Goal: Contribute content

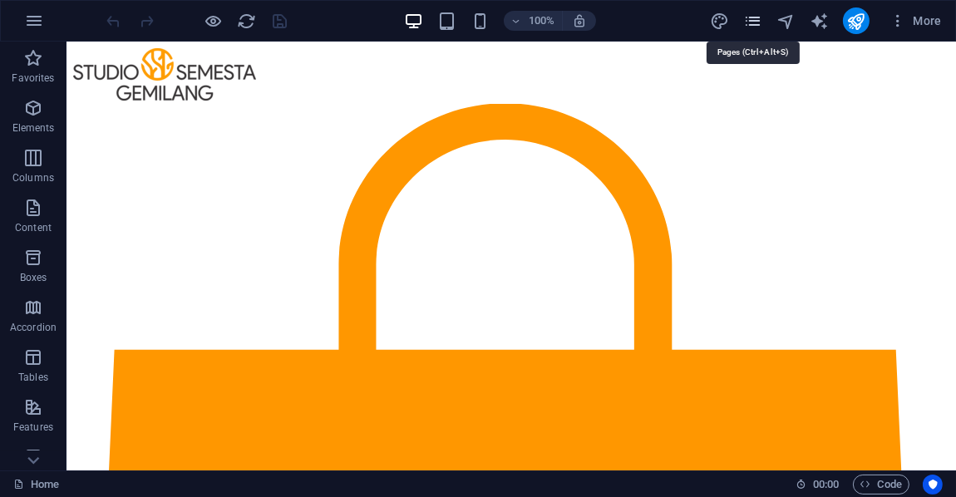
click at [753, 24] on icon "pages" at bounding box center [753, 21] width 19 height 19
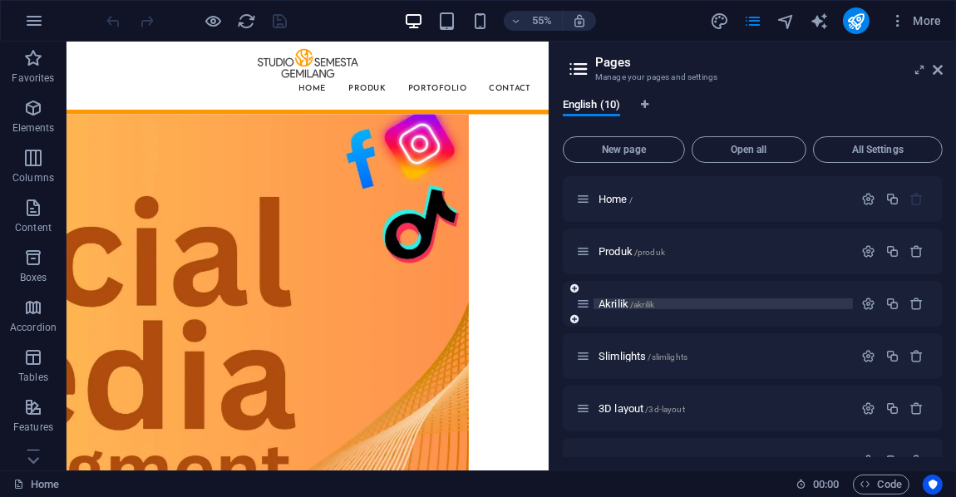
scroll to position [82, 0]
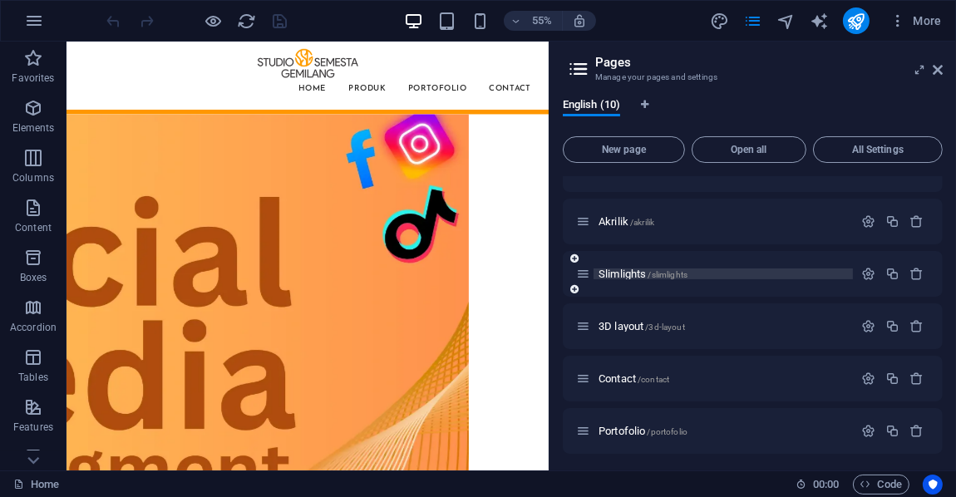
click at [627, 272] on span "Slimlights /slimlights" at bounding box center [643, 274] width 89 height 12
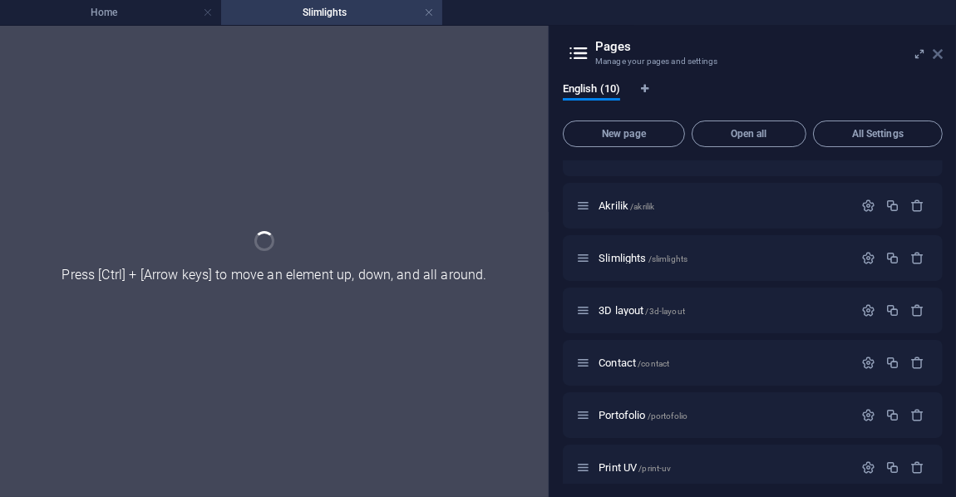
click at [940, 57] on icon at bounding box center [938, 53] width 10 height 13
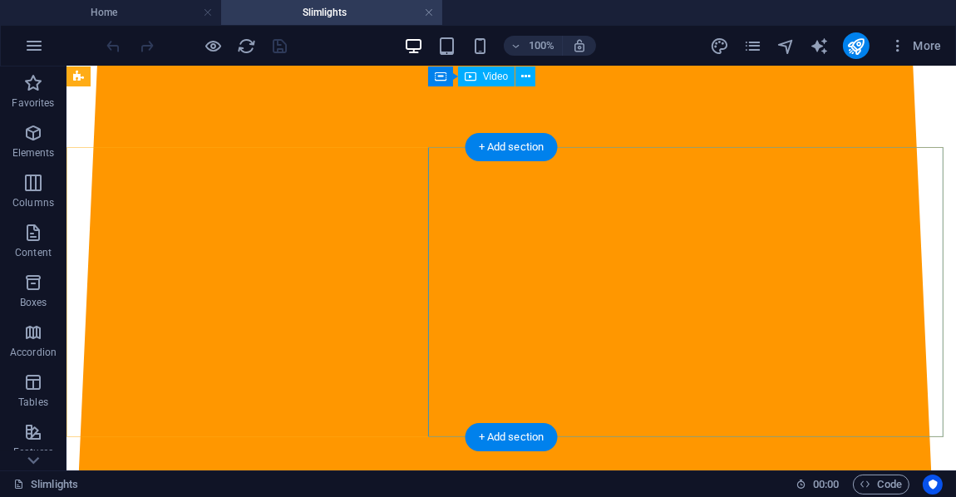
scroll to position [665, 0]
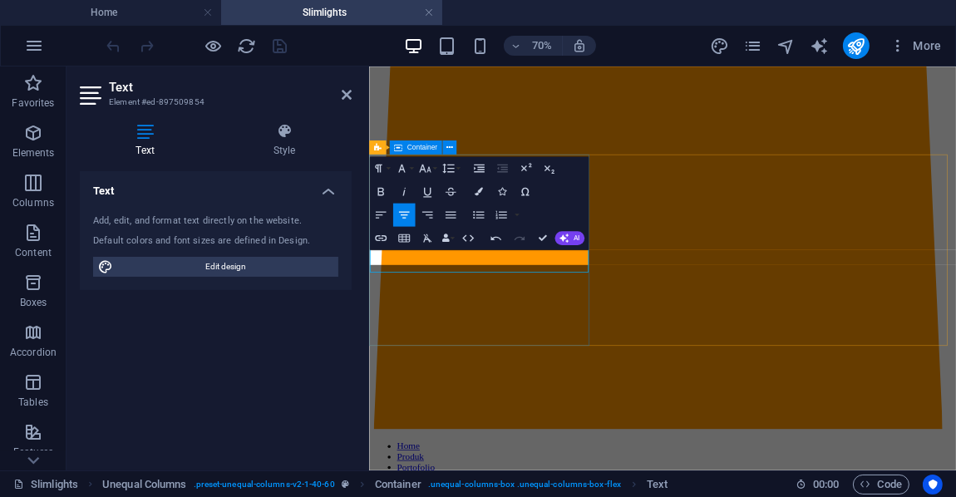
scroll to position [643, 0]
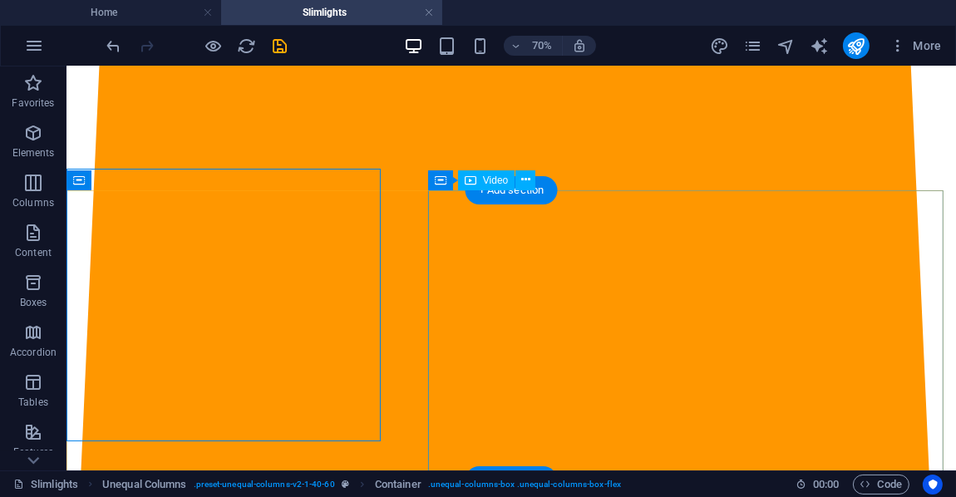
scroll to position [674, 0]
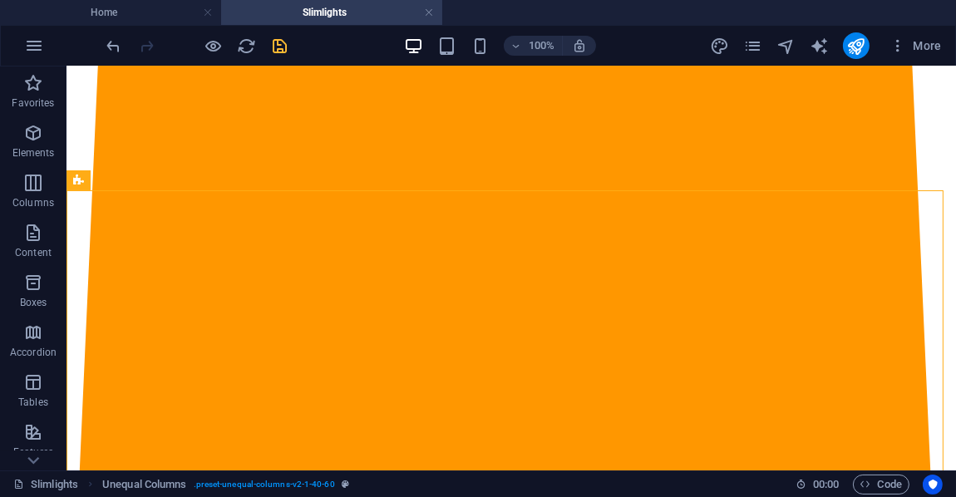
click at [282, 46] on icon "save" at bounding box center [280, 46] width 19 height 19
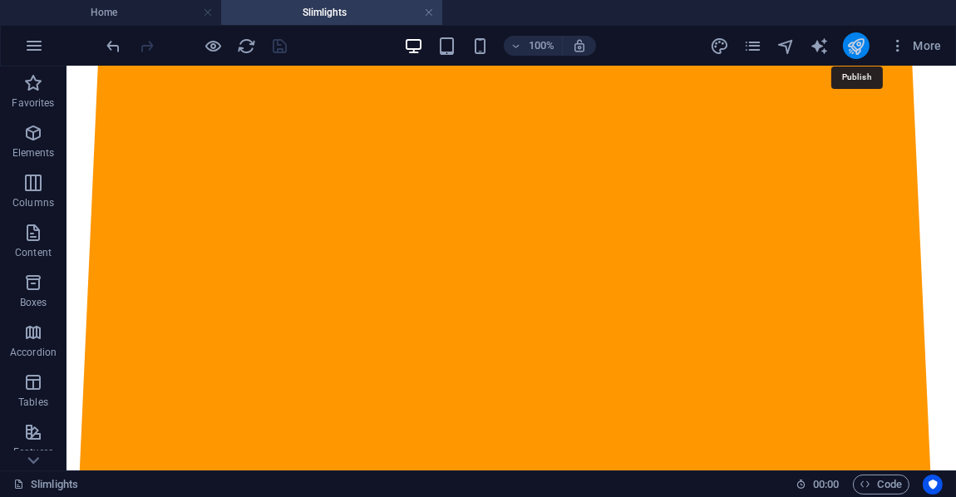
click at [863, 46] on icon "publish" at bounding box center [856, 46] width 19 height 19
